Goal: Task Accomplishment & Management: Complete application form

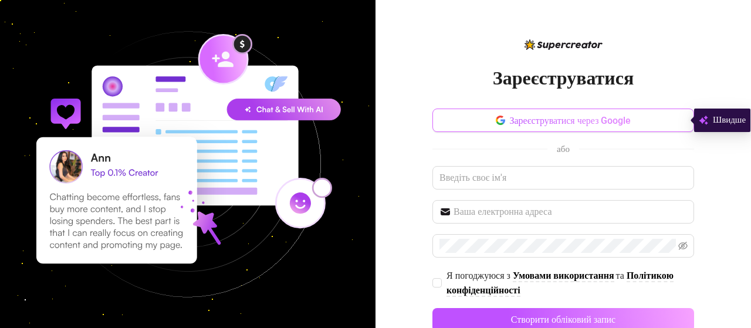
click at [532, 111] on button "Зареєструватися через Google" at bounding box center [563, 119] width 262 height 23
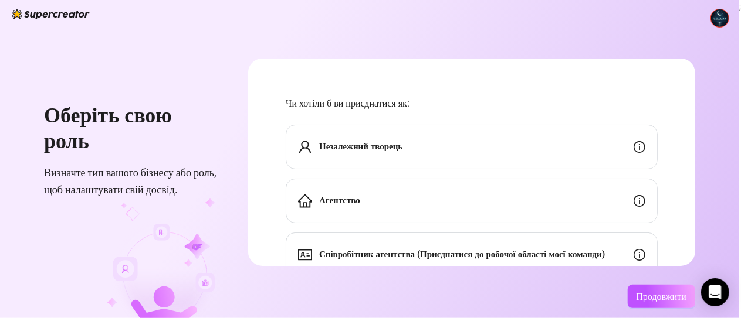
click at [388, 199] on div "Агентство" at bounding box center [472, 201] width 372 height 45
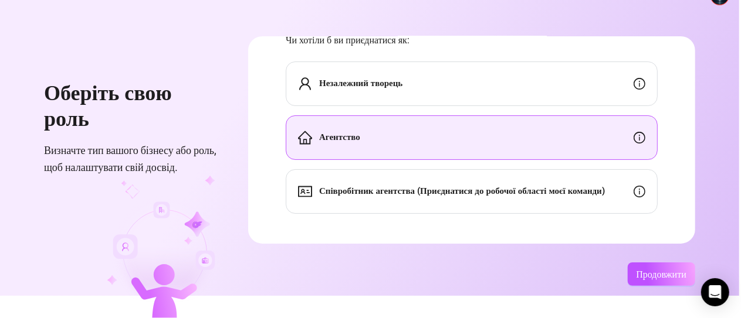
scroll to position [28, 0]
click at [652, 276] on font "Продовжити" at bounding box center [661, 274] width 50 height 11
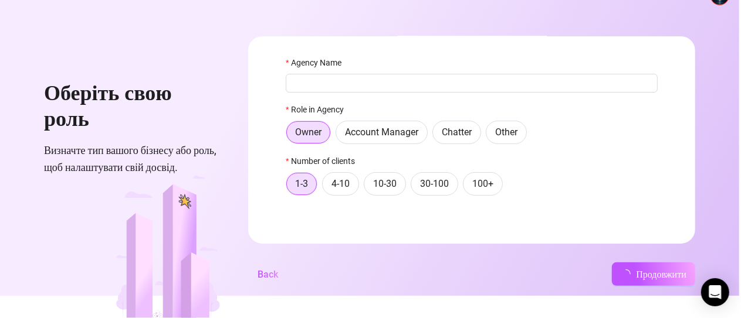
scroll to position [9, 0]
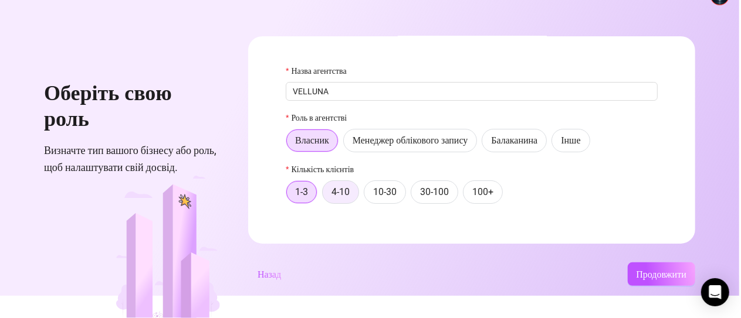
type input "VELLUNA"
click at [338, 189] on font "4-10" at bounding box center [340, 191] width 18 height 11
click at [325, 195] on input "4-10" at bounding box center [325, 195] width 0 height 0
click at [643, 272] on font "Продовжити" at bounding box center [661, 274] width 50 height 11
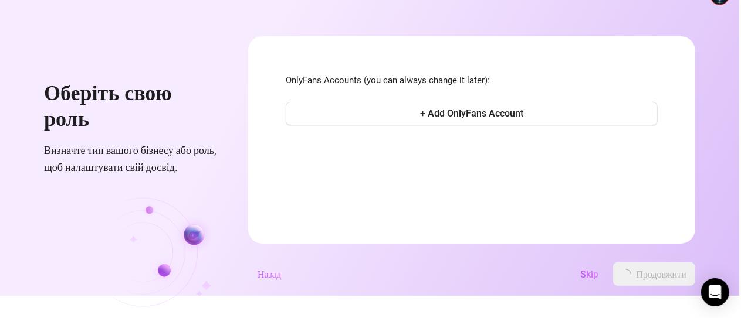
scroll to position [0, 0]
click at [588, 276] on font "Пропустити" at bounding box center [589, 274] width 48 height 11
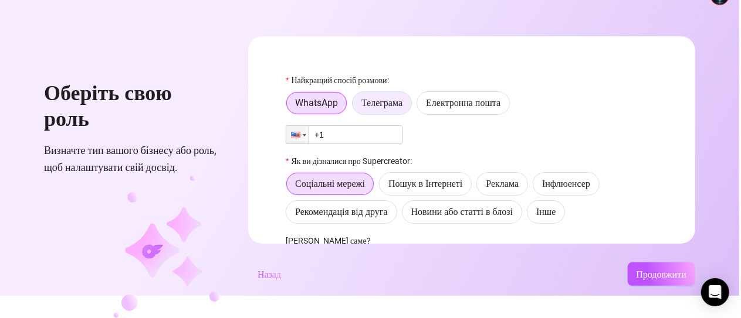
click at [380, 97] on font "Телеграма" at bounding box center [381, 102] width 41 height 11
click at [355, 106] on input "Телеграма" at bounding box center [355, 106] width 0 height 0
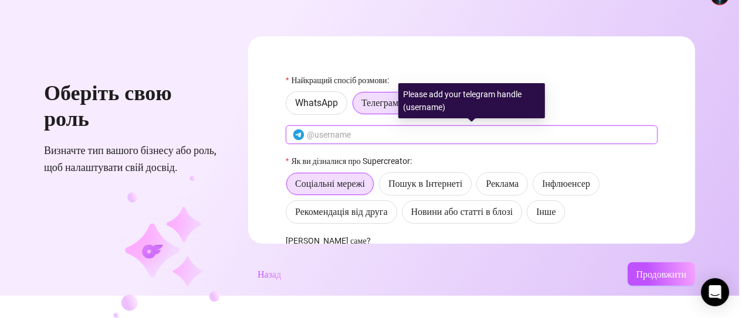
click at [321, 131] on input "text" at bounding box center [479, 134] width 344 height 13
paste input "https://t.me/velluna_1"
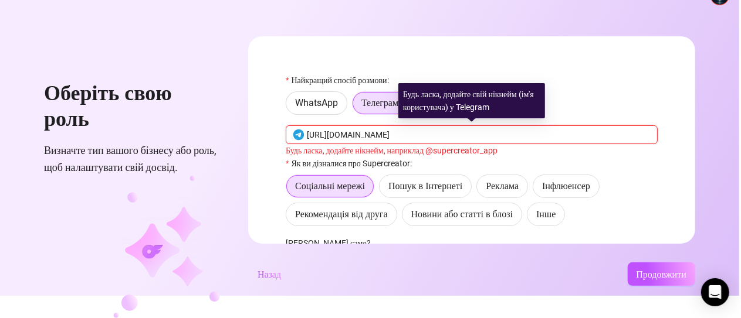
click at [356, 132] on input "https://t.me/velluna_1" at bounding box center [479, 134] width 344 height 13
click at [358, 132] on input "https://t.me/velluna_1" at bounding box center [479, 134] width 344 height 13
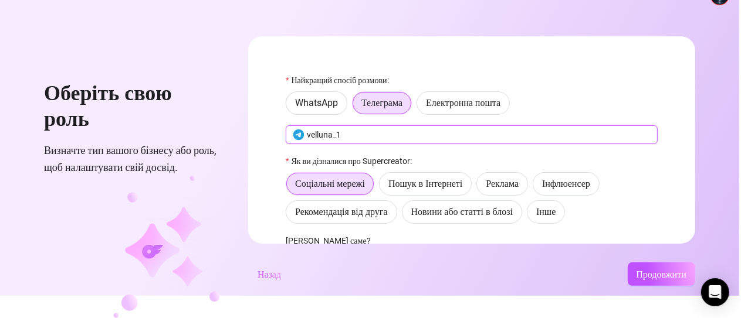
type input "velluna_1"
click at [646, 264] on div "Оберіть свою роль Визначте тип вашого бізнесу або роль, щоб налаштувати свій до…" at bounding box center [369, 137] width 739 height 318
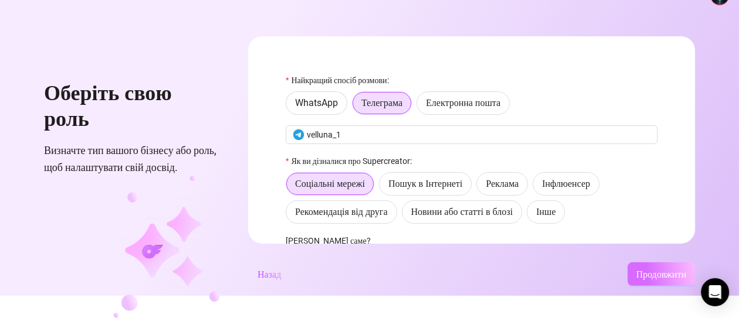
click at [649, 273] on font "Продовжити" at bounding box center [661, 274] width 50 height 11
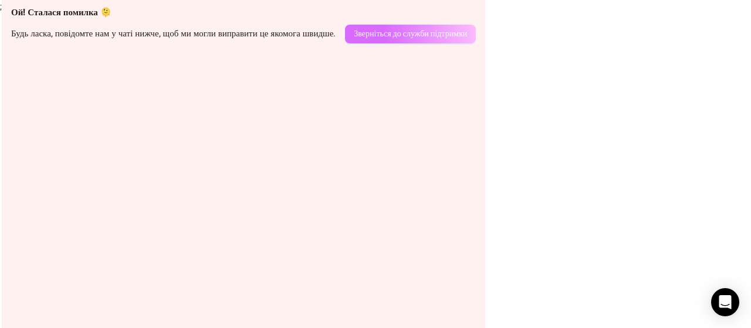
click at [419, 32] on font "Зверніться до служби підтримки" at bounding box center [410, 33] width 113 height 9
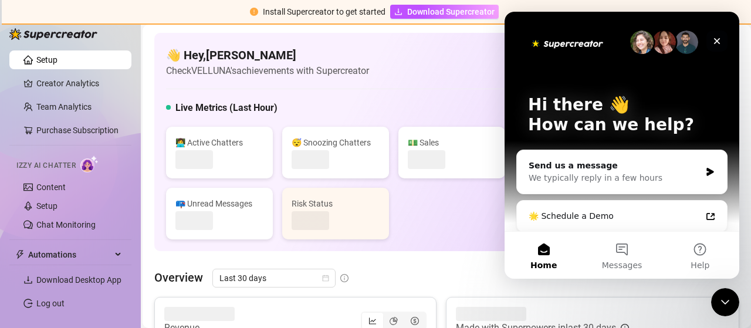
click at [712, 33] on div "Close" at bounding box center [716, 40] width 21 height 21
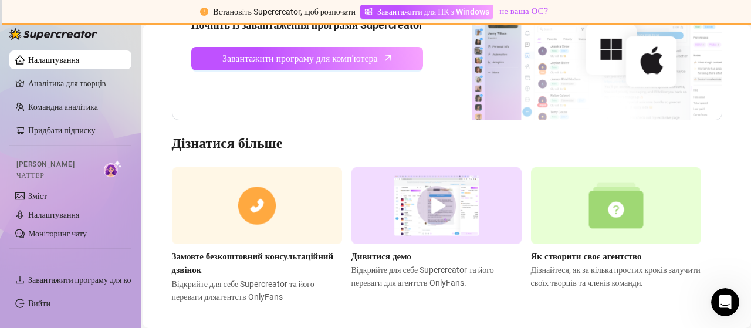
scroll to position [192, 0]
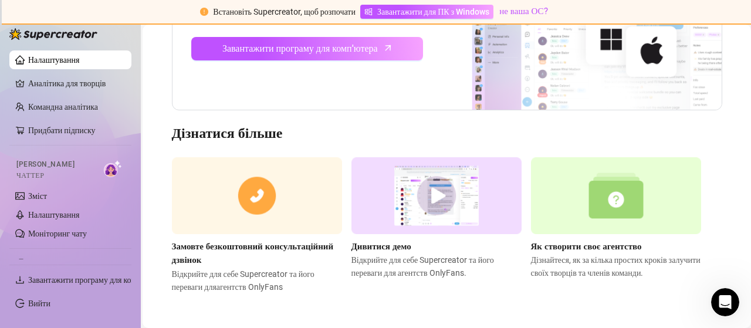
click at [608, 206] on img at bounding box center [616, 195] width 170 height 77
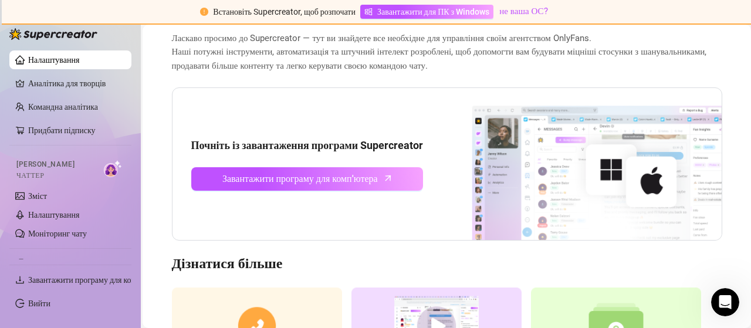
scroll to position [0, 0]
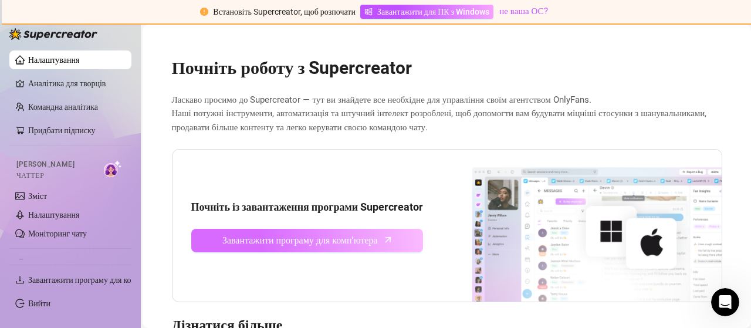
click at [291, 239] on font "Завантажити програму для комп'ютера" at bounding box center [299, 240] width 155 height 11
